Goal: Information Seeking & Learning: Understand process/instructions

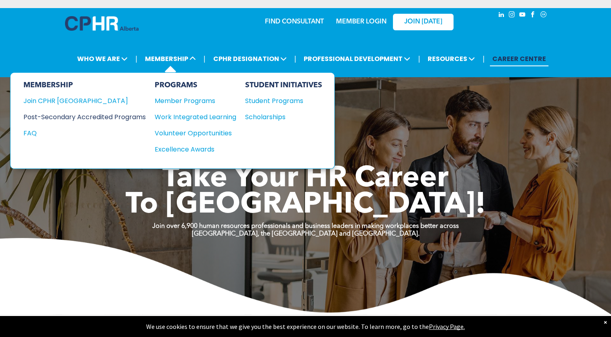
click at [130, 114] on div "Post-Secondary Accredited Programs" at bounding box center [78, 117] width 110 height 10
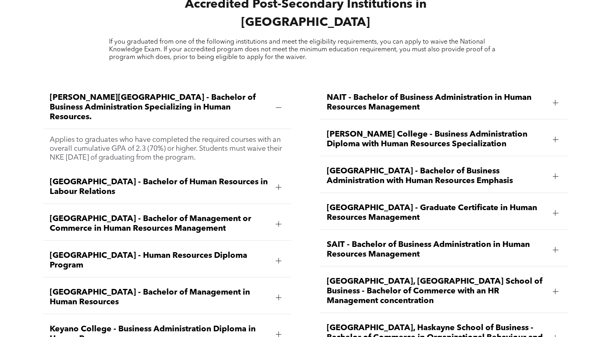
scroll to position [1090, 0]
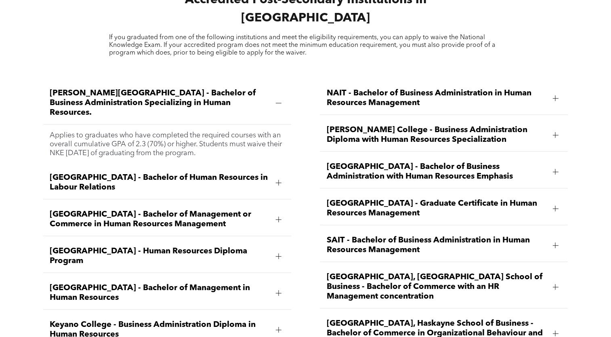
click at [279, 253] on div at bounding box center [279, 256] width 6 height 6
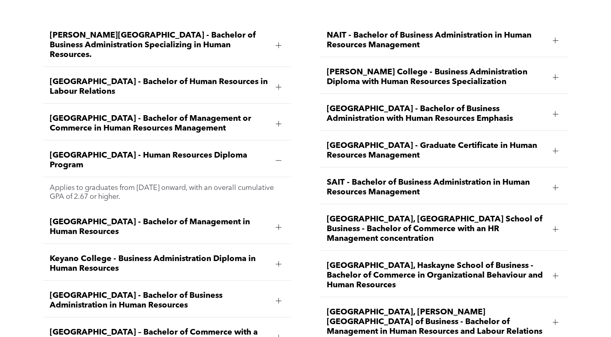
scroll to position [1171, 0]
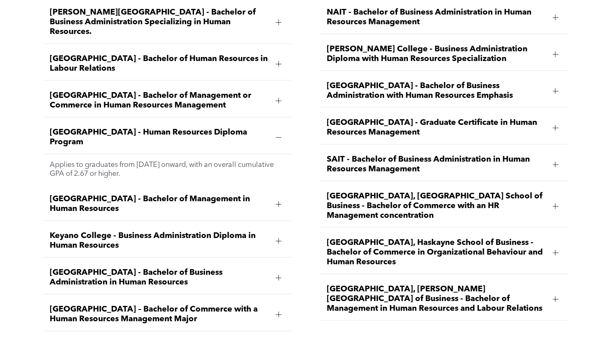
click at [273, 235] on div at bounding box center [279, 241] width 12 height 12
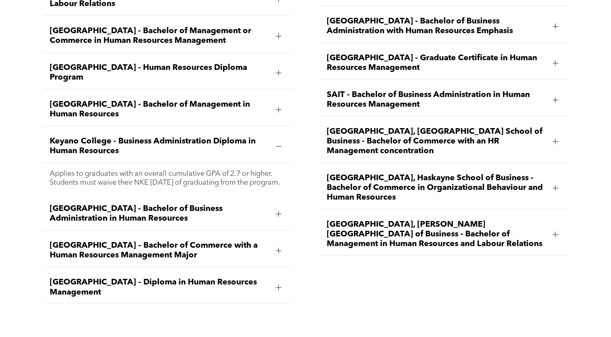
scroll to position [1252, 0]
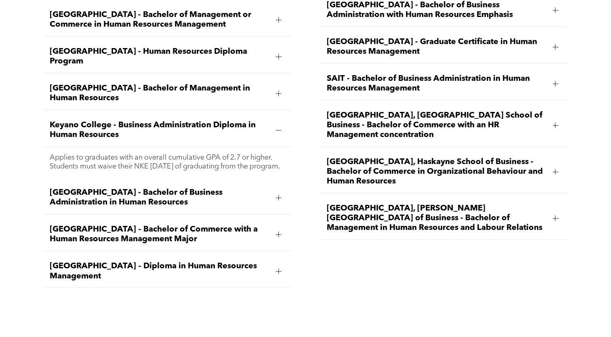
click at [273, 265] on div at bounding box center [279, 271] width 12 height 12
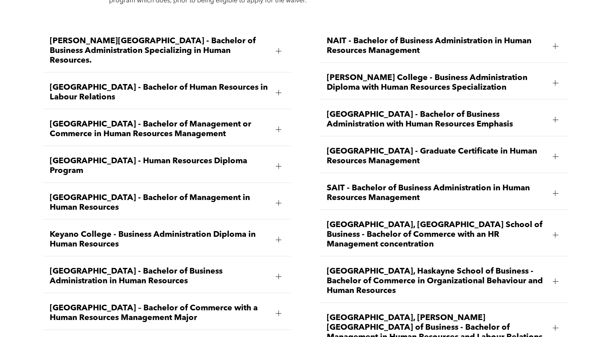
scroll to position [1131, 0]
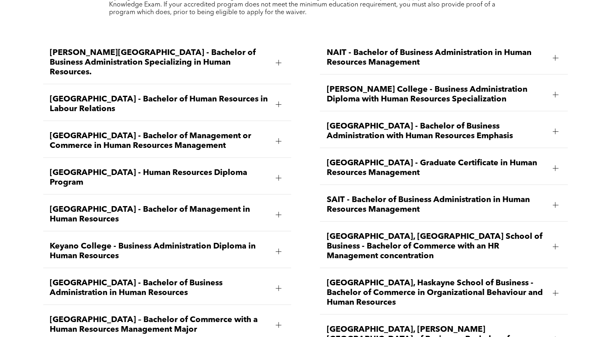
click at [555, 92] on div at bounding box center [555, 95] width 0 height 6
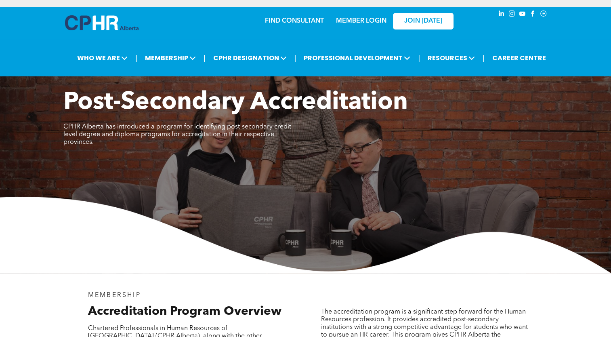
scroll to position [0, 0]
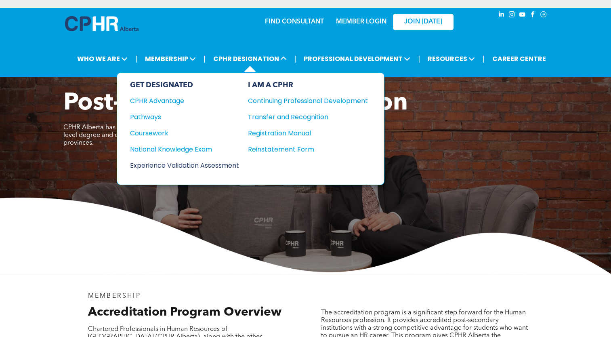
click at [188, 163] on div "Experience Validation Assessment" at bounding box center [179, 165] width 98 height 10
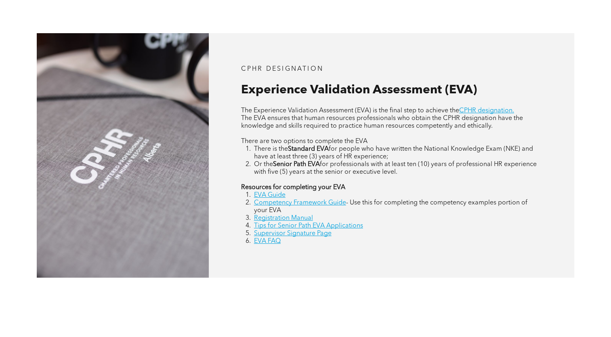
scroll to position [323, 0]
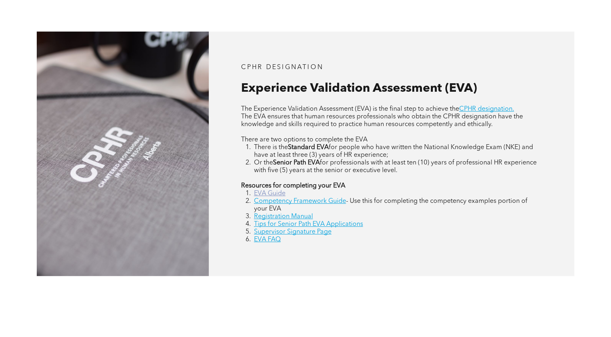
click at [273, 193] on link "EVA Guide" at bounding box center [270, 193] width 32 height 6
